Goal: Task Accomplishment & Management: Use online tool/utility

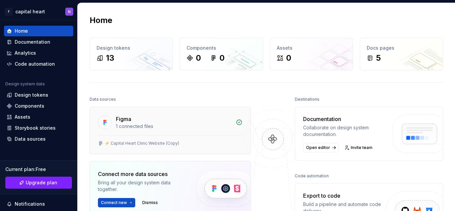
click at [144, 124] on div "1 connected files" at bounding box center [174, 126] width 116 height 7
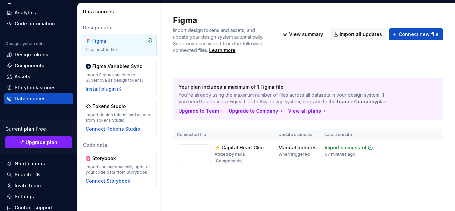
scroll to position [76, 0]
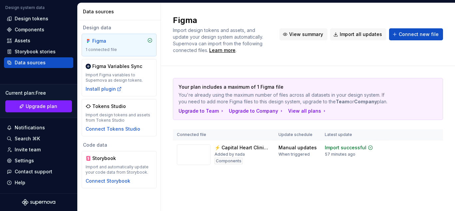
click at [315, 35] on span "View summary" at bounding box center [306, 34] width 34 height 7
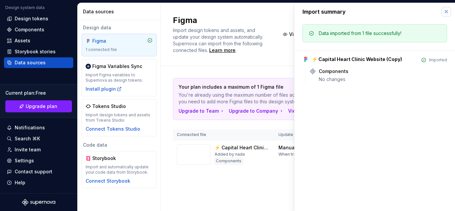
click at [449, 13] on button "button" at bounding box center [445, 11] width 9 height 9
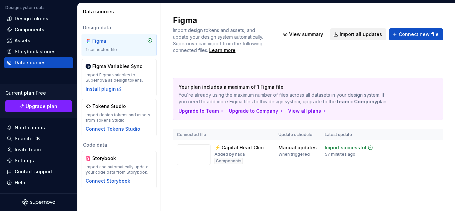
click at [338, 36] on button "Import all updates" at bounding box center [358, 34] width 56 height 12
click at [340, 33] on button "Import all updates" at bounding box center [358, 34] width 56 height 12
click at [411, 34] on span "Connect new file" at bounding box center [419, 34] width 40 height 7
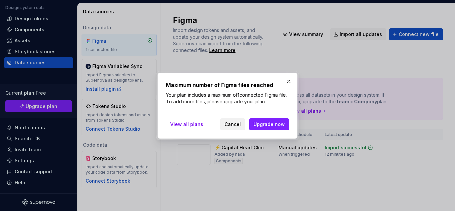
click at [234, 125] on span "Cancel" at bounding box center [232, 124] width 16 height 7
